Goal: Communication & Community: Answer question/provide support

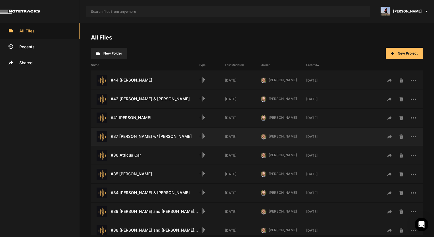
scroll to position [28, 0]
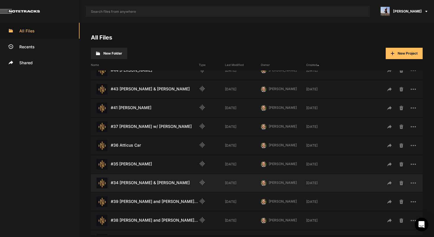
click at [145, 182] on div "#34 Doug & Selah Helms Last Modified: 2 weeks ago" at bounding box center [145, 183] width 108 height 11
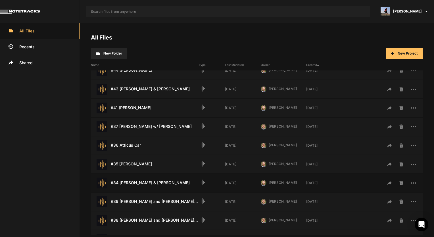
click at [145, 182] on div "#34 Doug & Selah Helms Last Modified: 2 weeks ago" at bounding box center [145, 183] width 108 height 11
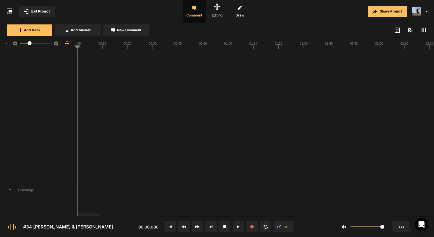
scroll to position [561, 0]
click at [37, 30] on span "Add track" at bounding box center [32, 30] width 16 height 5
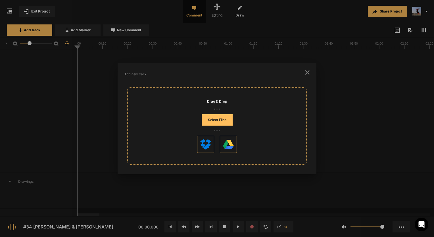
click at [217, 119] on button "Select Files" at bounding box center [217, 119] width 31 height 11
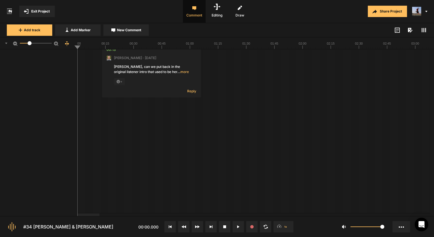
scroll to position [618, 0]
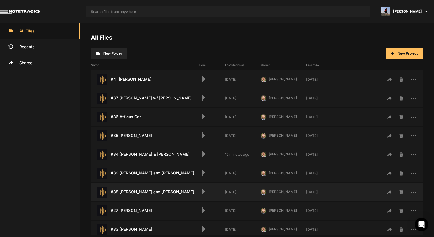
scroll to position [85, 0]
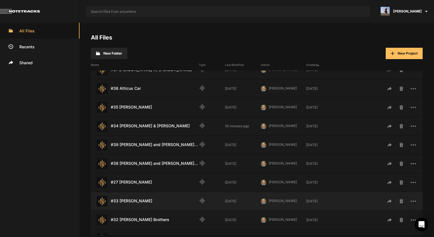
click at [134, 198] on div "#33 [PERSON_NAME] Last Modified: [DATE]" at bounding box center [145, 201] width 108 height 11
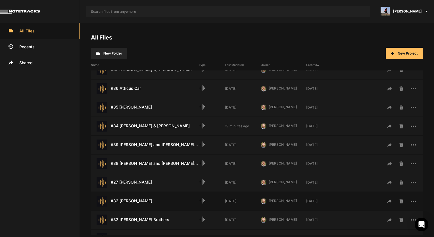
click at [134, 198] on div "#33 [PERSON_NAME] Last Modified: [DATE]" at bounding box center [145, 201] width 108 height 11
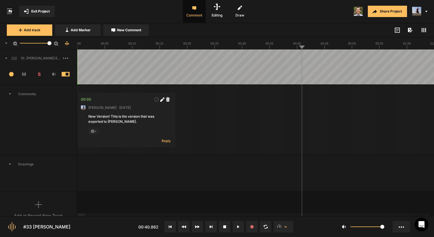
scroll to position [311, 0]
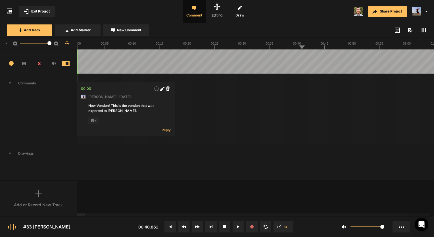
click at [38, 64] on span "S" at bounding box center [39, 63] width 15 height 7
click at [65, 64] on span at bounding box center [70, 63] width 17 height 5
click at [35, 194] on div "Add or Record New Track" at bounding box center [38, 199] width 77 height 36
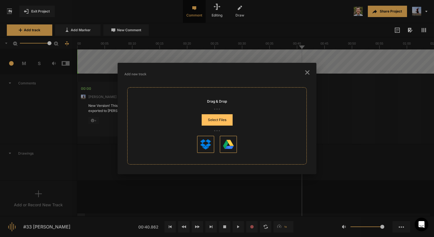
click at [308, 72] on icon "button" at bounding box center [307, 72] width 5 height 5
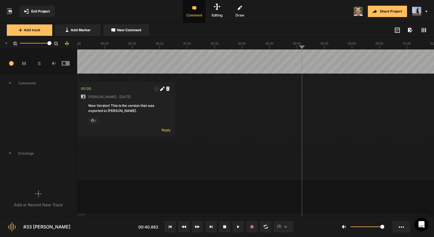
click at [35, 202] on div "Add or Record New Track" at bounding box center [38, 205] width 49 height 6
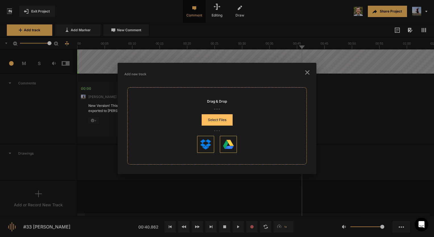
click at [308, 74] on icon "button" at bounding box center [307, 72] width 5 height 5
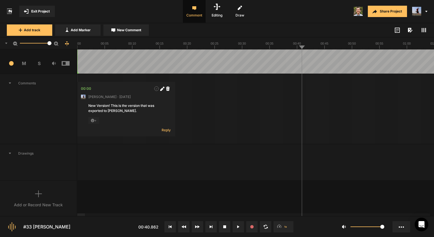
click at [62, 190] on div "Add or Record New Track" at bounding box center [38, 199] width 77 height 36
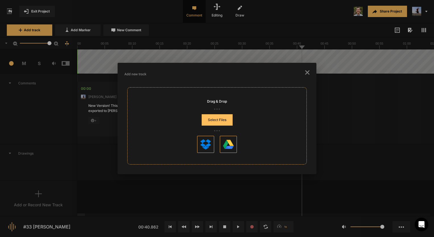
click at [221, 120] on button "Select Files" at bounding box center [217, 119] width 31 height 11
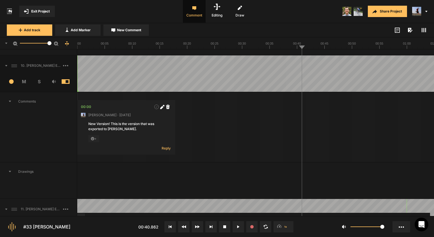
scroll to position [289, 0]
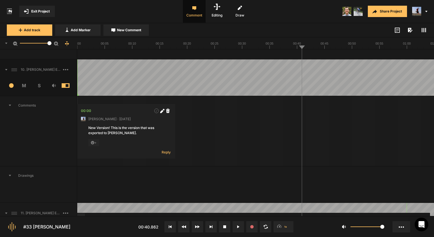
click at [66, 82] on div "3 M S" at bounding box center [38, 87] width 77 height 17
click at [65, 85] on span at bounding box center [70, 85] width 17 height 5
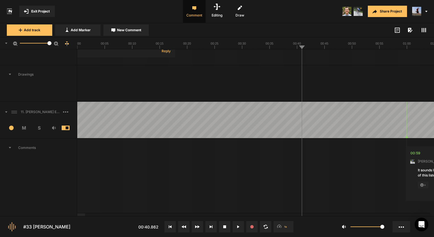
scroll to position [431, 0]
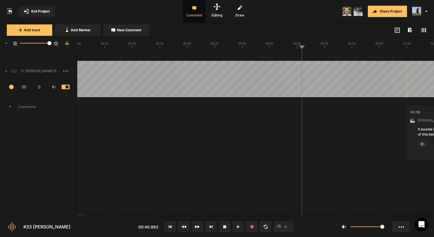
click at [37, 85] on span "S" at bounding box center [39, 87] width 15 height 7
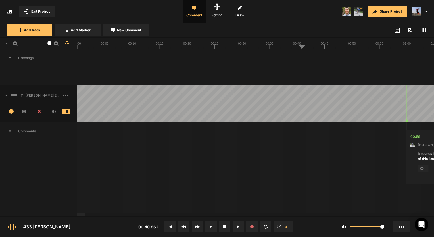
scroll to position [403, 0]
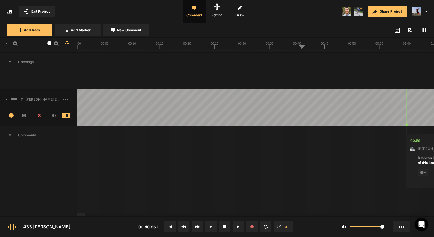
click at [30, 132] on span "Comments" at bounding box center [38, 135] width 77 height 18
click at [26, 134] on span "Comments" at bounding box center [38, 135] width 77 height 18
click at [37, 98] on span "11. [PERSON_NAME] Export pt" at bounding box center [40, 99] width 45 height 5
click at [35, 102] on div "11. [PERSON_NAME] Export pt" at bounding box center [38, 99] width 77 height 18
click at [423, 30] on icon at bounding box center [424, 30] width 5 height 5
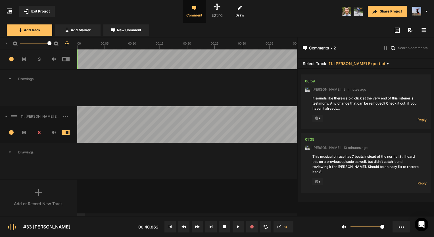
scroll to position [126, 0]
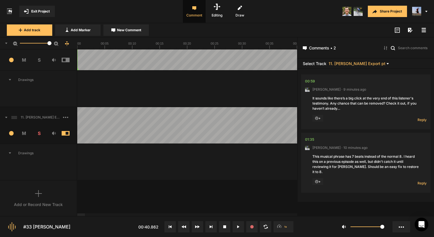
click at [308, 140] on div "01:35" at bounding box center [309, 140] width 9 height 6
drag, startPoint x: 171, startPoint y: 46, endPoint x: 163, endPoint y: 47, distance: 8.9
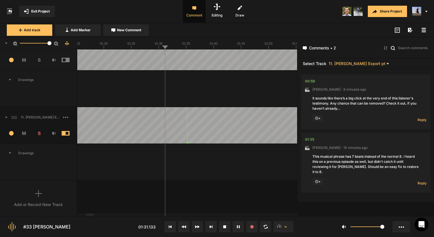
click at [129, 45] on text "01:25" at bounding box center [131, 43] width 8 height 3
click at [249, 198] on div "6. MC [PERSON_NAME] Hard Lock 1 M S Comments 00:00 [PERSON_NAME] · [DATE] Anoth…" at bounding box center [148, 132] width 297 height 167
click at [308, 82] on div "00:59" at bounding box center [310, 81] width 10 height 6
click at [87, 49] on div at bounding box center [187, 44] width 220 height 12
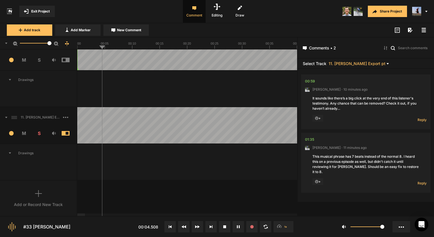
click at [215, 44] on text "00:25" at bounding box center [215, 43] width 8 height 3
click at [83, 215] on div at bounding box center [83, 214] width 8 height 3
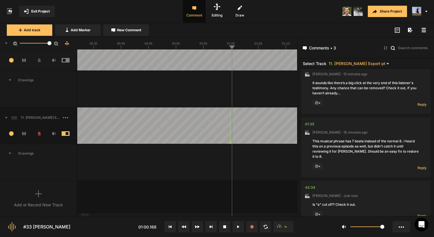
scroll to position [28, 0]
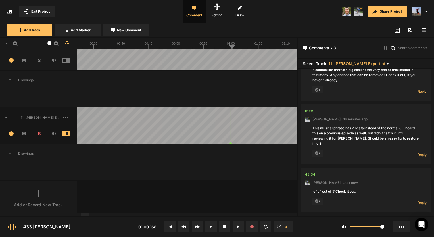
click at [309, 172] on div "43:34" at bounding box center [310, 175] width 10 height 6
click at [313, 172] on div "43:34" at bounding box center [310, 175] width 10 height 6
click at [315, 172] on div "43:34" at bounding box center [310, 175] width 10 height 6
click at [160, 45] on text "43:30" at bounding box center [162, 43] width 8 height 3
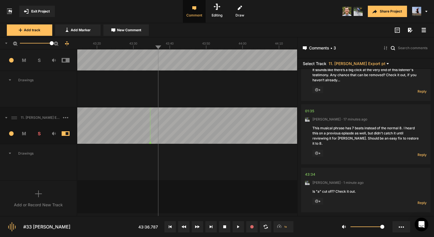
drag, startPoint x: 49, startPoint y: 43, endPoint x: 57, endPoint y: 43, distance: 7.4
click at [57, 43] on div "50" at bounding box center [38, 44] width 77 height 12
drag, startPoint x: 30, startPoint y: 44, endPoint x: 63, endPoint y: 45, distance: 33.6
click at [63, 45] on div "50" at bounding box center [38, 44] width 77 height 12
click at [347, 13] on img at bounding box center [346, 11] width 9 height 9
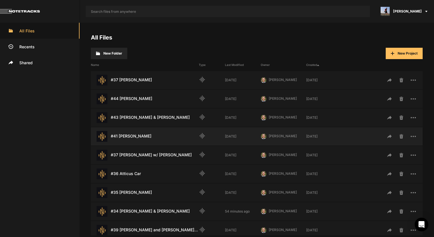
click at [139, 139] on div "#41 Catherine Zoller Last Modified: 4 weeks ago" at bounding box center [145, 136] width 108 height 11
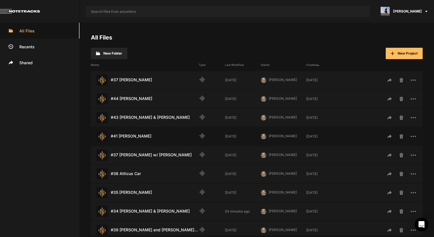
click at [139, 139] on div "#41 Catherine Zoller Last Modified: 4 weeks ago" at bounding box center [145, 136] width 108 height 11
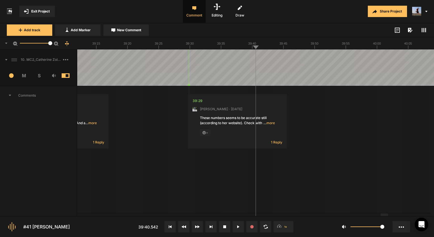
click at [426, 27] on span at bounding box center [424, 30] width 7 height 7
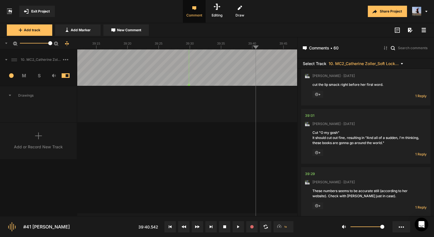
scroll to position [2946, 0]
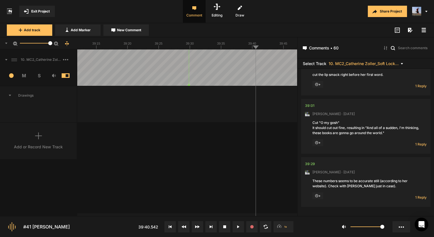
click at [264, 133] on div "10. MC2_Catherine Zoller_Soft Lock_25-09-21 Copy 01 1 M S Comments 00:00 Micah …" at bounding box center [148, 132] width 297 height 167
click at [424, 28] on rect at bounding box center [424, 28] width 4 height 1
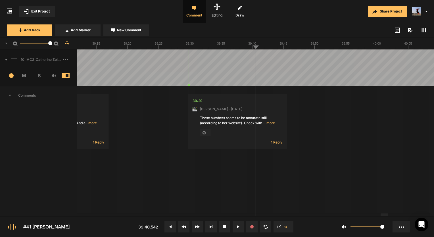
click at [47, 14] on button "Exit Project" at bounding box center [37, 11] width 36 height 11
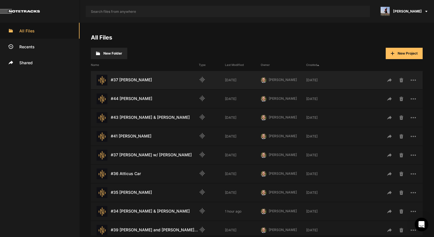
click at [148, 79] on div "#37 Ken Freeman Last Modified: 2 weeks ago" at bounding box center [145, 80] width 108 height 11
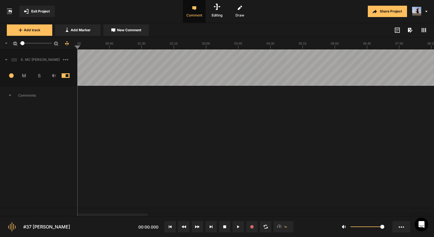
click at [32, 12] on span "Exit Project" at bounding box center [40, 11] width 18 height 5
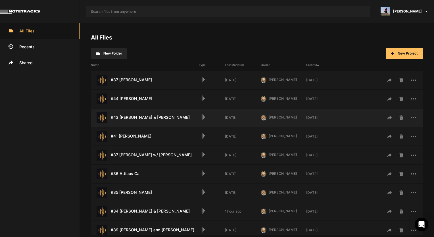
click at [148, 115] on div "#43 Fred & Casey Weymouth Last Modified: 4 weeks ago" at bounding box center [145, 117] width 108 height 11
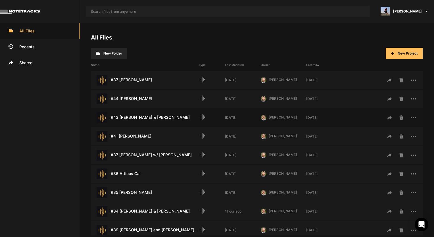
click at [148, 115] on div "#43 Fred & Casey Weymouth Last Modified: 4 weeks ago" at bounding box center [145, 117] width 108 height 11
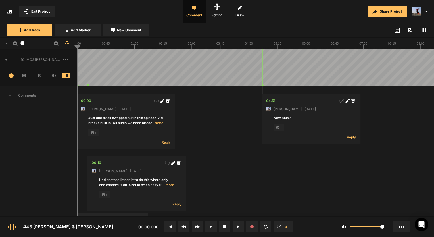
click at [421, 29] on span at bounding box center [424, 30] width 7 height 7
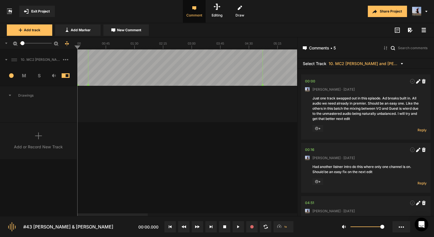
scroll to position [129, 0]
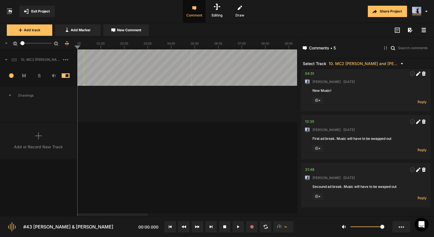
click at [40, 10] on span "Exit Project" at bounding box center [40, 11] width 18 height 5
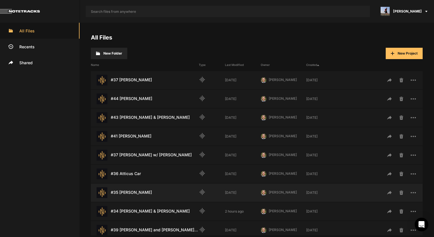
click at [132, 189] on div "#35 Yusuf Agoro Last Modified: 4 weeks ago" at bounding box center [145, 192] width 108 height 11
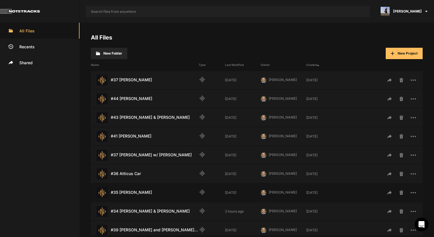
click at [132, 189] on div "#35 Yusuf Agoro Last Modified: 4 weeks ago" at bounding box center [145, 192] width 108 height 11
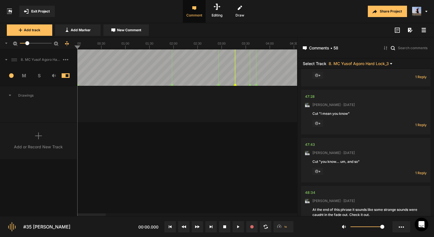
scroll to position [2856, 0]
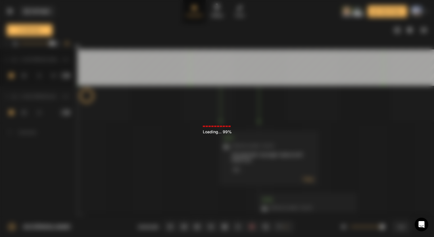
click at [408, 136] on div "Loading ... 99%" at bounding box center [217, 118] width 434 height 237
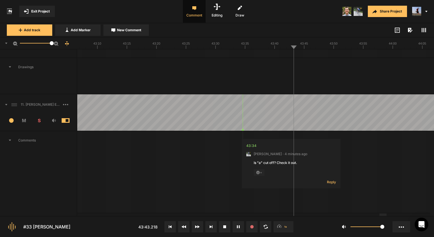
scroll to position [455, 0]
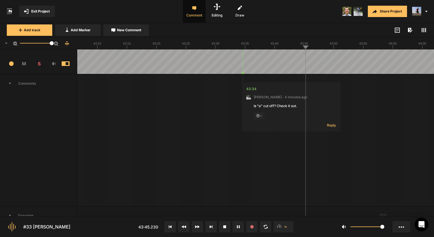
click at [422, 31] on rect at bounding box center [422, 30] width 1 height 4
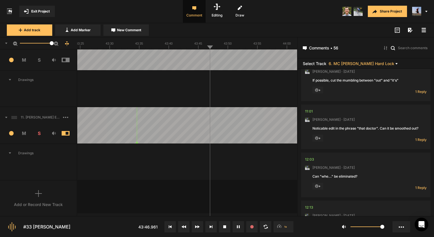
scroll to position [682, 0]
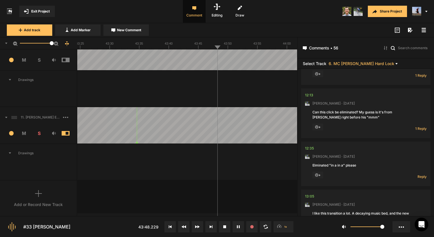
click at [46, 123] on div "11. [PERSON_NAME] Export pt" at bounding box center [38, 117] width 77 height 18
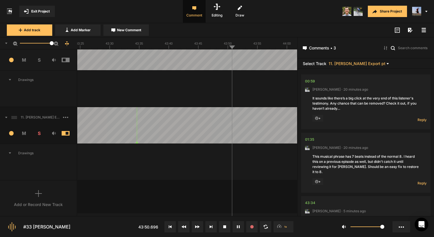
scroll to position [126, 0]
drag, startPoint x: 216, startPoint y: 25, endPoint x: 214, endPoint y: 137, distance: 112.3
click at [357, 6] on div "Share Project" at bounding box center [349, 11] width 172 height 23
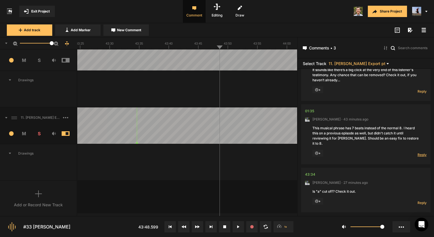
click at [423, 152] on span "Reply" at bounding box center [422, 154] width 9 height 5
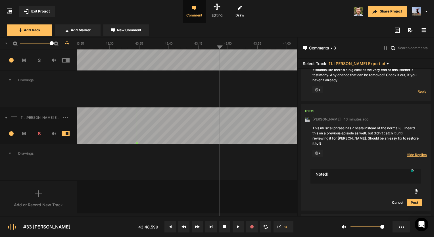
type textarea "Noted!"
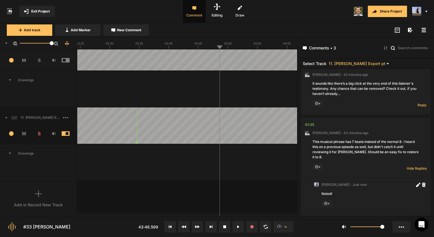
scroll to position [0, 0]
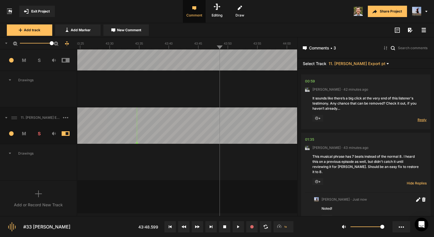
click at [420, 121] on span "Reply" at bounding box center [422, 119] width 9 height 5
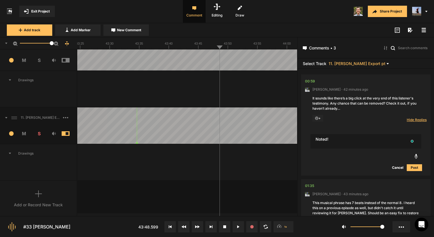
type textarea "Noted!"
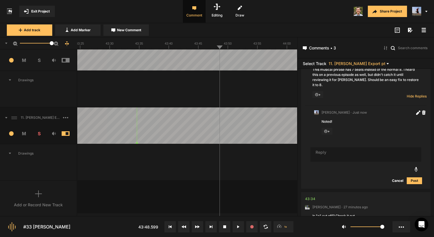
scroll to position [194, 0]
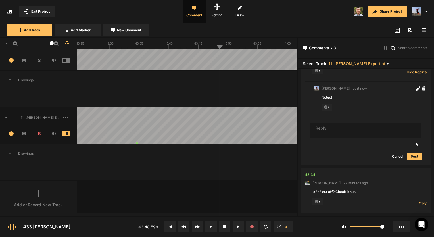
click at [418, 201] on span "Reply" at bounding box center [422, 203] width 9 height 5
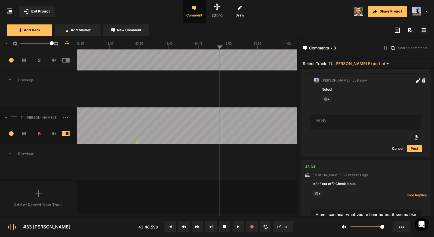
scroll to position [202, 0]
type textarea "Hmm i can hear what you're hearing but it seems like its just the way julian sa…"
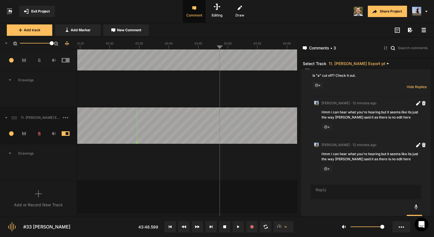
click at [40, 7] on button "Exit Project" at bounding box center [37, 11] width 36 height 11
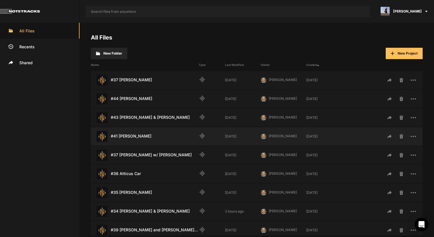
scroll to position [28, 0]
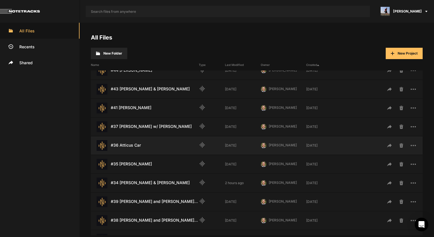
click at [147, 147] on div "#36 Atticus Car Last Modified: 4 weeks ago" at bounding box center [145, 145] width 108 height 11
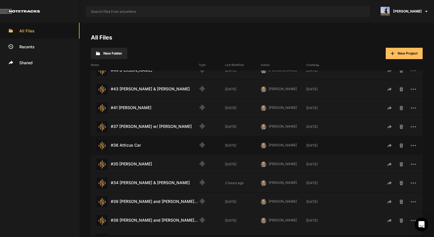
click at [147, 147] on div "#36 Atticus Car Last Modified: 4 weeks ago" at bounding box center [145, 145] width 108 height 11
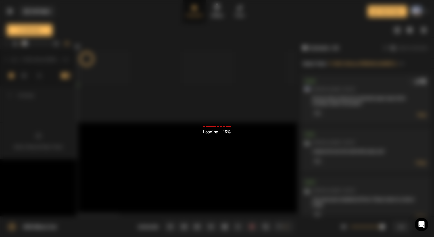
click at [123, 145] on div "Loading ... 15%" at bounding box center [217, 118] width 434 height 237
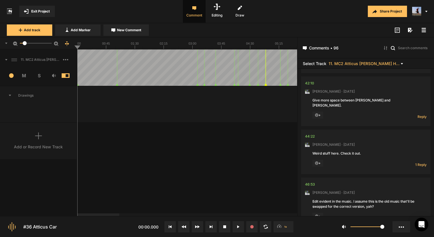
scroll to position [4934, 0]
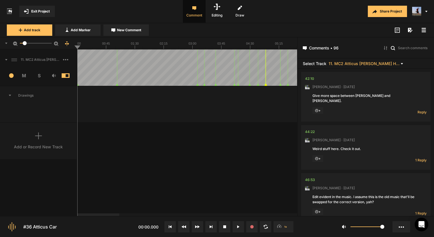
click at [45, 15] on button "Exit Project" at bounding box center [37, 11] width 36 height 11
